Goal: Obtain resource: Obtain resource

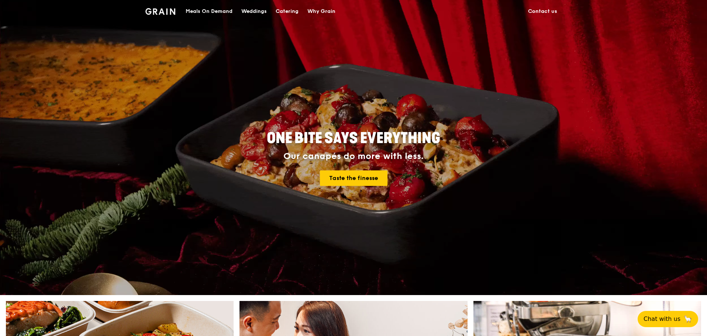
click at [292, 10] on div "Catering" at bounding box center [286, 11] width 23 height 22
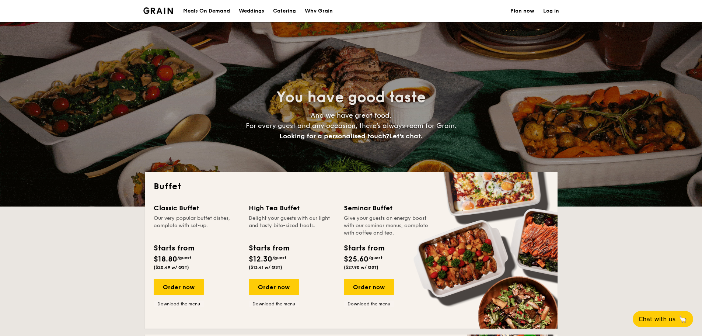
select select
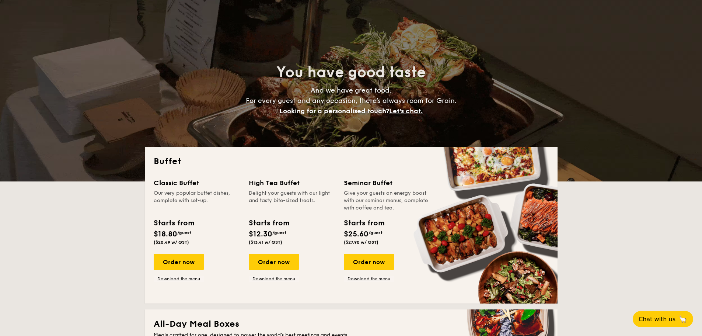
scroll to position [37, 0]
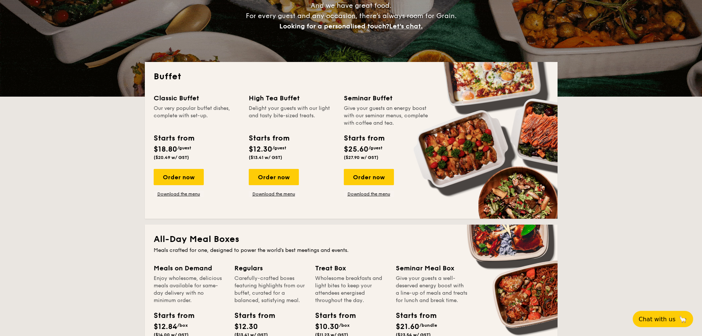
scroll to position [111, 0]
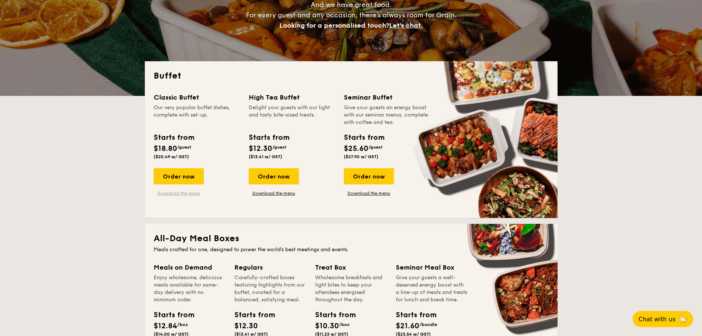
click at [174, 195] on link "Download the menu" at bounding box center [179, 193] width 50 height 6
